Goal: Task Accomplishment & Management: Manage account settings

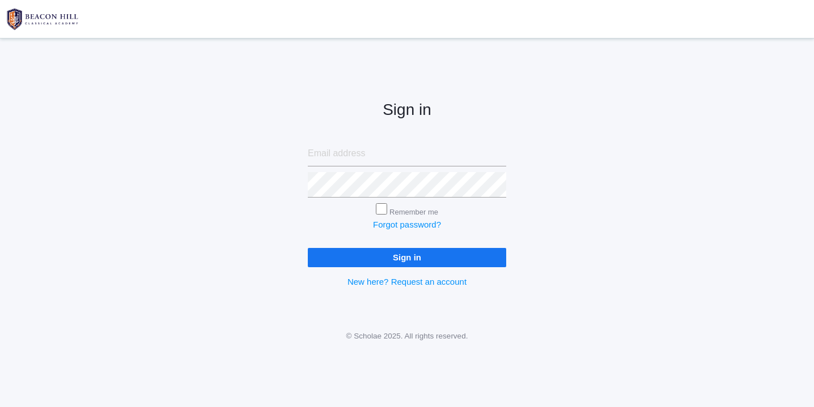
click at [374, 148] on input "email" at bounding box center [407, 153] width 198 height 25
type input "[EMAIL_ADDRESS][DOMAIN_NAME]"
click at [406, 254] on input "Sign in" at bounding box center [407, 257] width 198 height 19
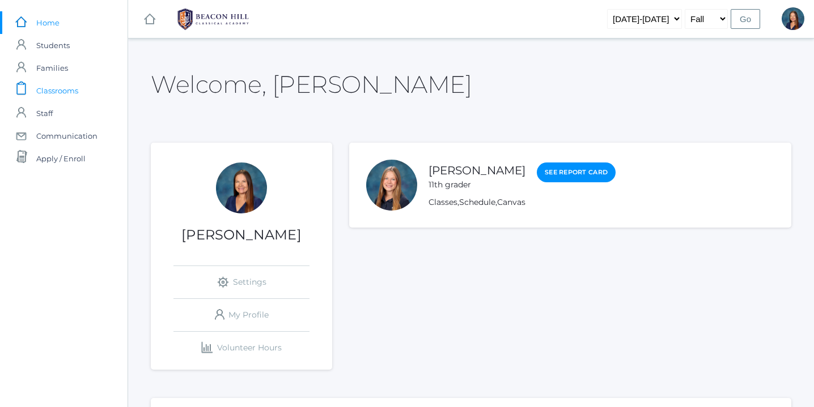
click at [65, 91] on span "Classrooms" at bounding box center [57, 90] width 42 height 23
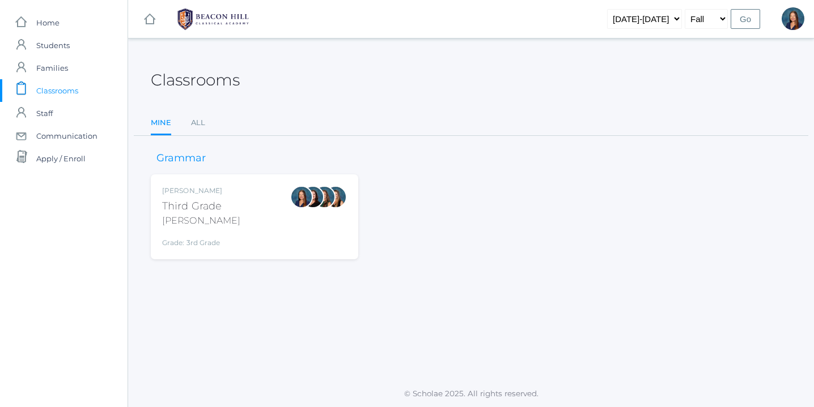
click at [223, 233] on div "Lori Webster Third Grade Webster Grade: 3rd Grade 03LA" at bounding box center [254, 217] width 185 height 62
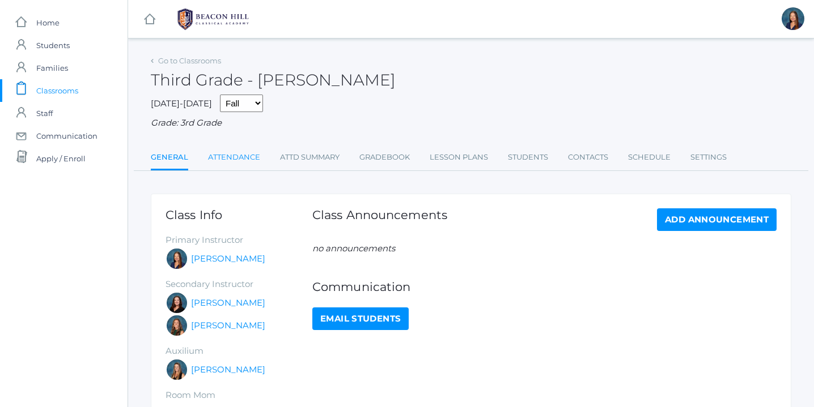
click at [241, 158] on link "Attendance" at bounding box center [234, 157] width 52 height 23
